Goal: Task Accomplishment & Management: Understand process/instructions

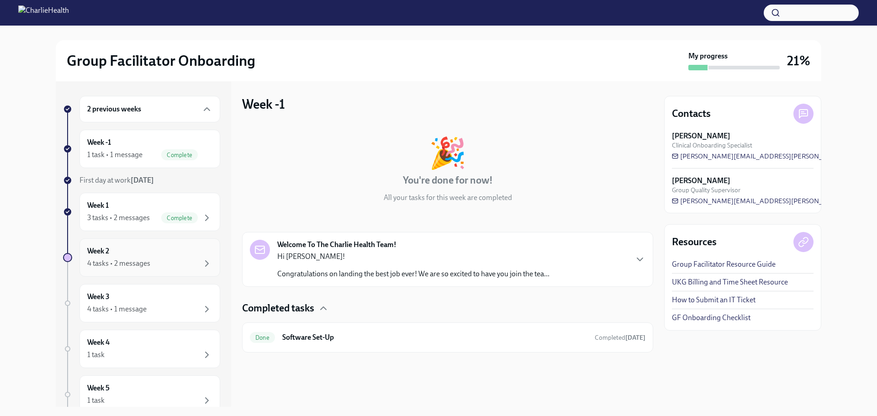
click at [126, 248] on div "Week 2 4 tasks • 2 messages" at bounding box center [149, 257] width 125 height 23
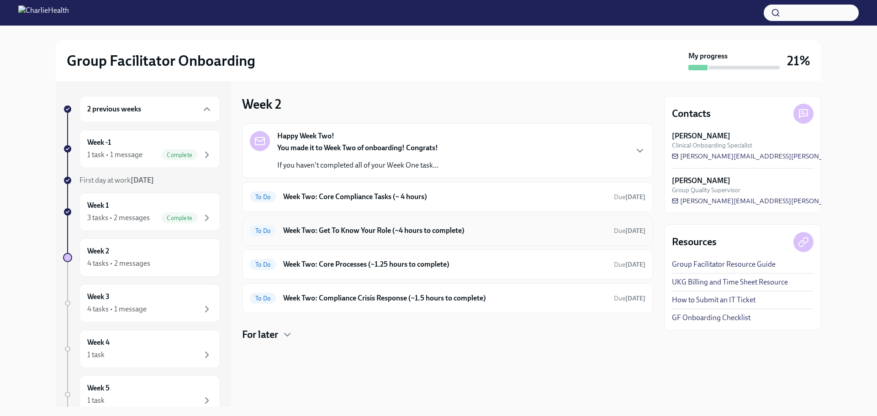
click at [337, 230] on h6 "Week Two: Get To Know Your Role (~4 hours to complete)" at bounding box center [444, 231] width 323 height 10
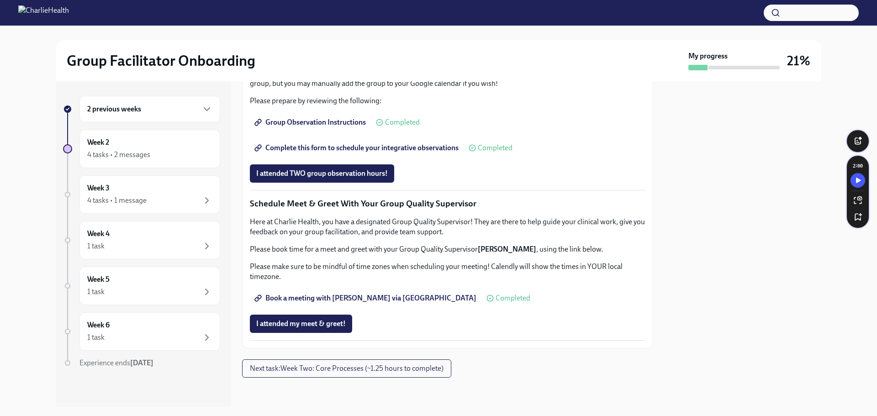
scroll to position [822, 0]
click at [314, 152] on span "Complete this form to schedule your integrative observations" at bounding box center [357, 147] width 202 height 9
click at [327, 126] on span "Group Observation Instructions" at bounding box center [311, 122] width 110 height 9
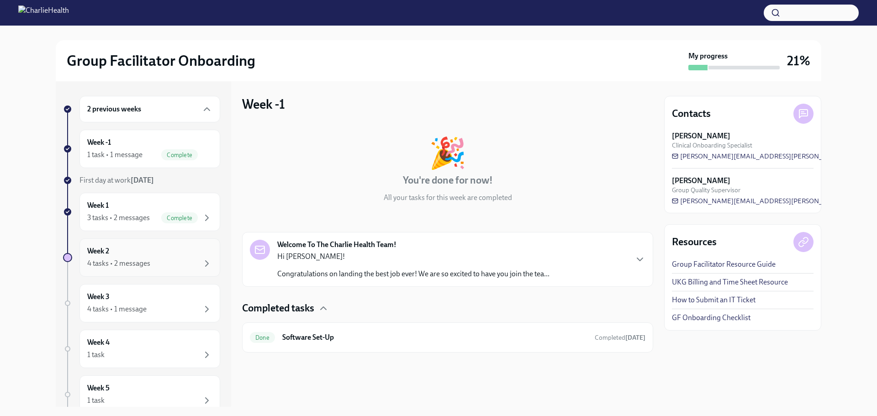
click at [106, 258] on div "4 tasks • 2 messages" at bounding box center [118, 263] width 63 height 10
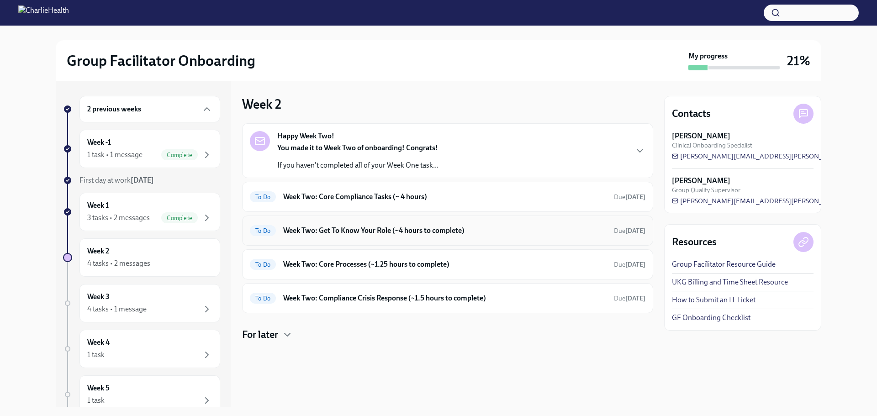
click at [341, 228] on h6 "Week Two: Get To Know Your Role (~4 hours to complete)" at bounding box center [444, 231] width 323 height 10
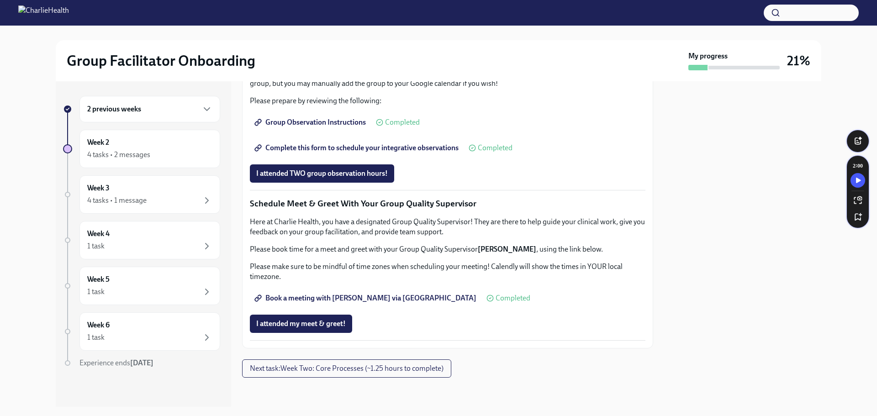
scroll to position [685, 0]
click at [328, 127] on span "Group Observation Instructions" at bounding box center [311, 122] width 110 height 9
click at [312, 50] on div "Group Facilitator Onboarding My progress 21%" at bounding box center [438, 60] width 765 height 41
